Goal: Information Seeking & Learning: Find specific fact

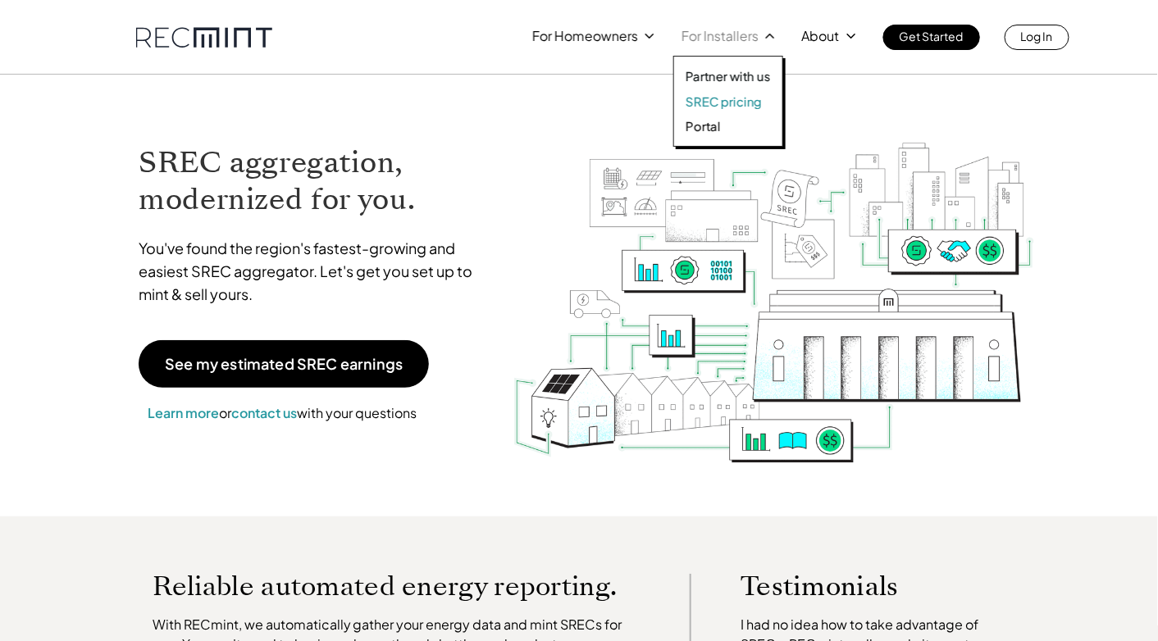
click at [745, 98] on p "SREC pricing" at bounding box center [724, 101] width 76 height 16
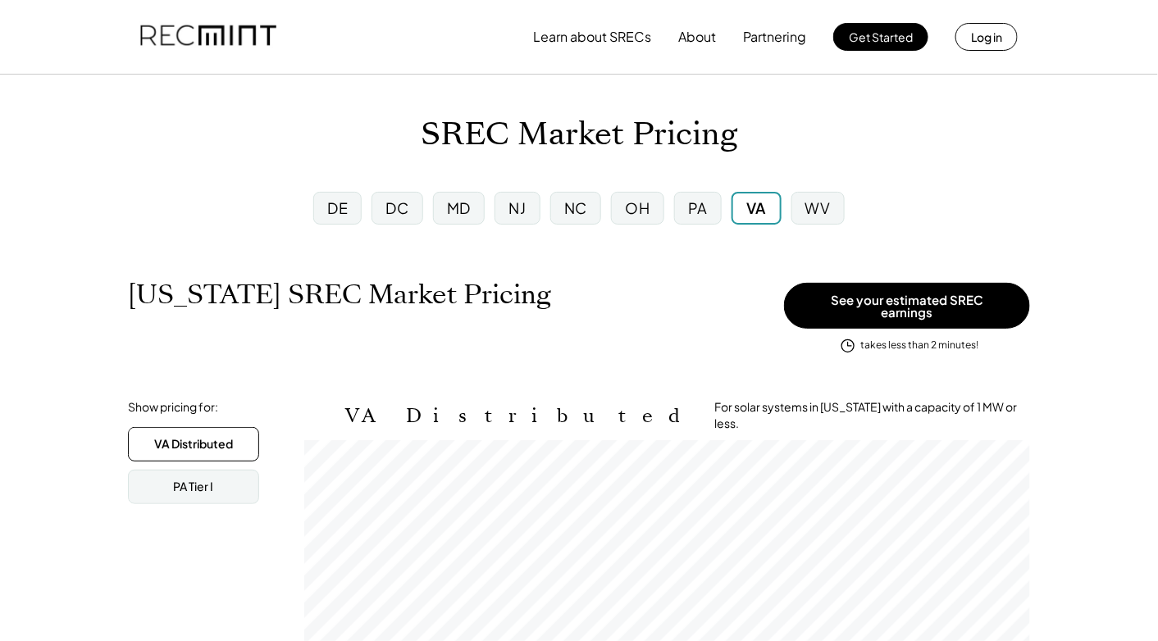
scroll to position [270, 726]
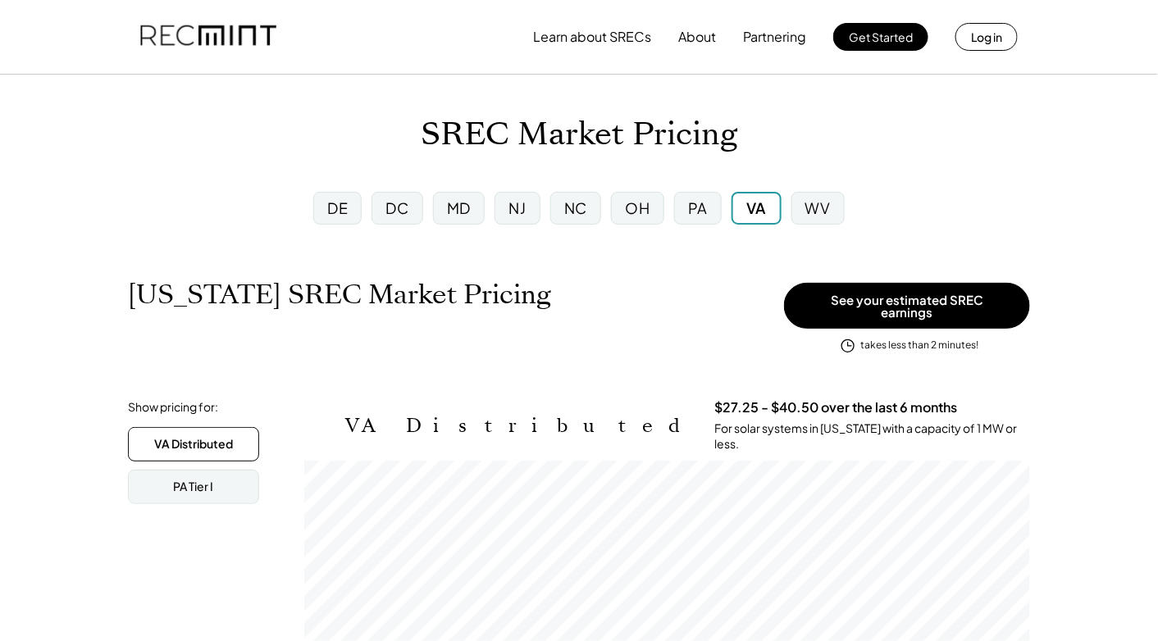
click at [460, 214] on div "MD" at bounding box center [459, 208] width 24 height 21
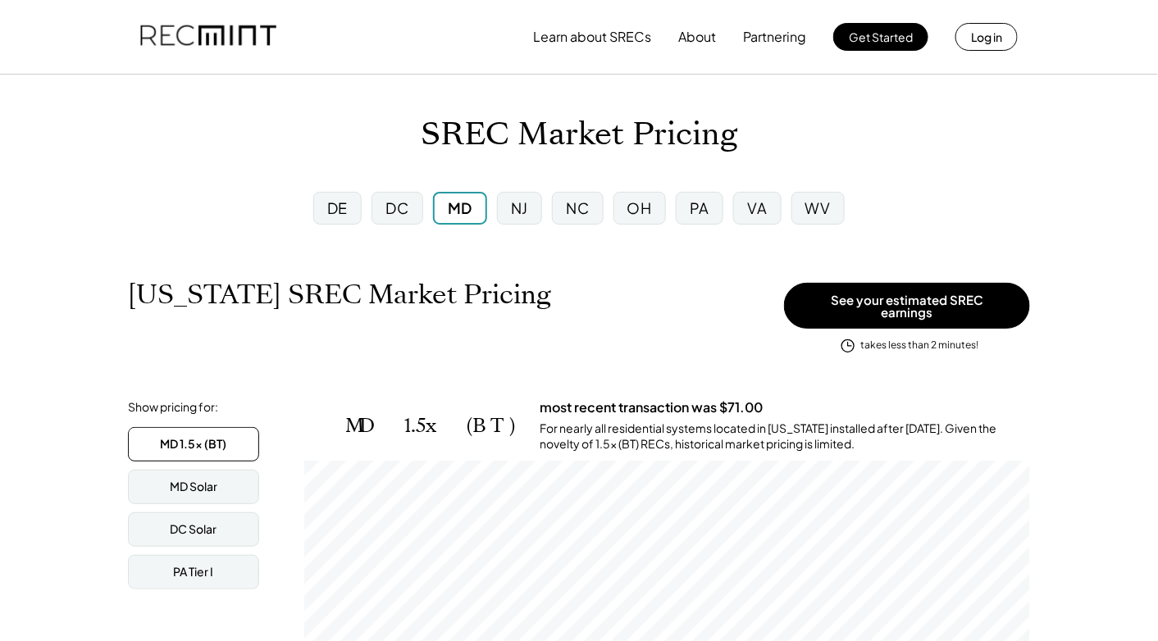
scroll to position [270, 726]
click at [243, 470] on div "MD Solar" at bounding box center [193, 487] width 131 height 34
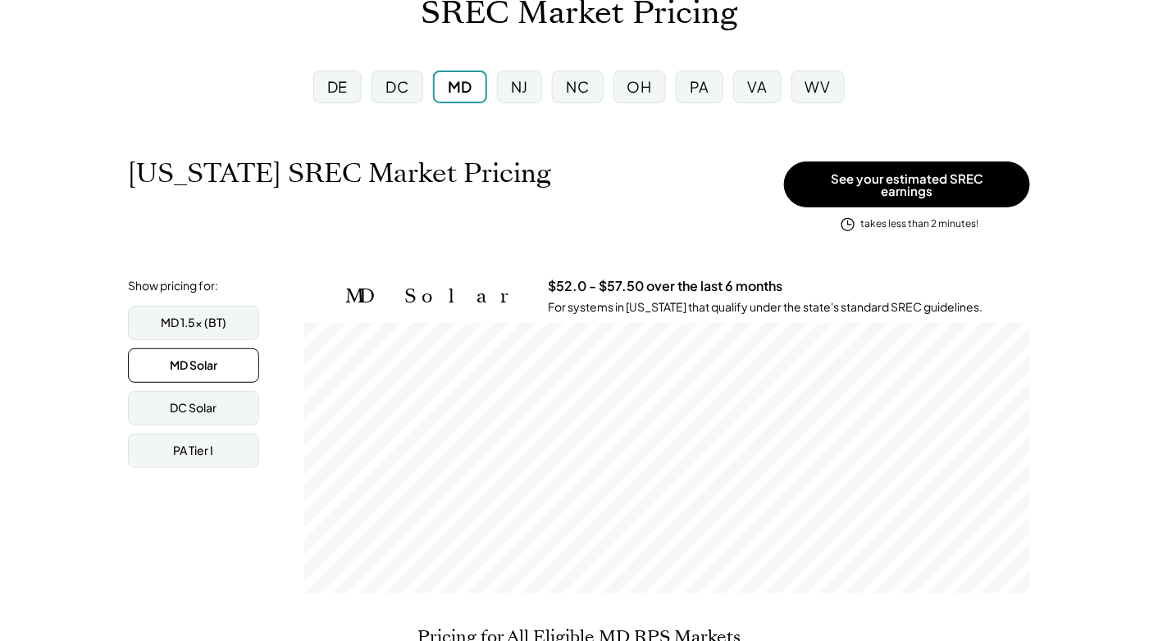
scroll to position [164, 0]
